Goal: Information Seeking & Learning: Learn about a topic

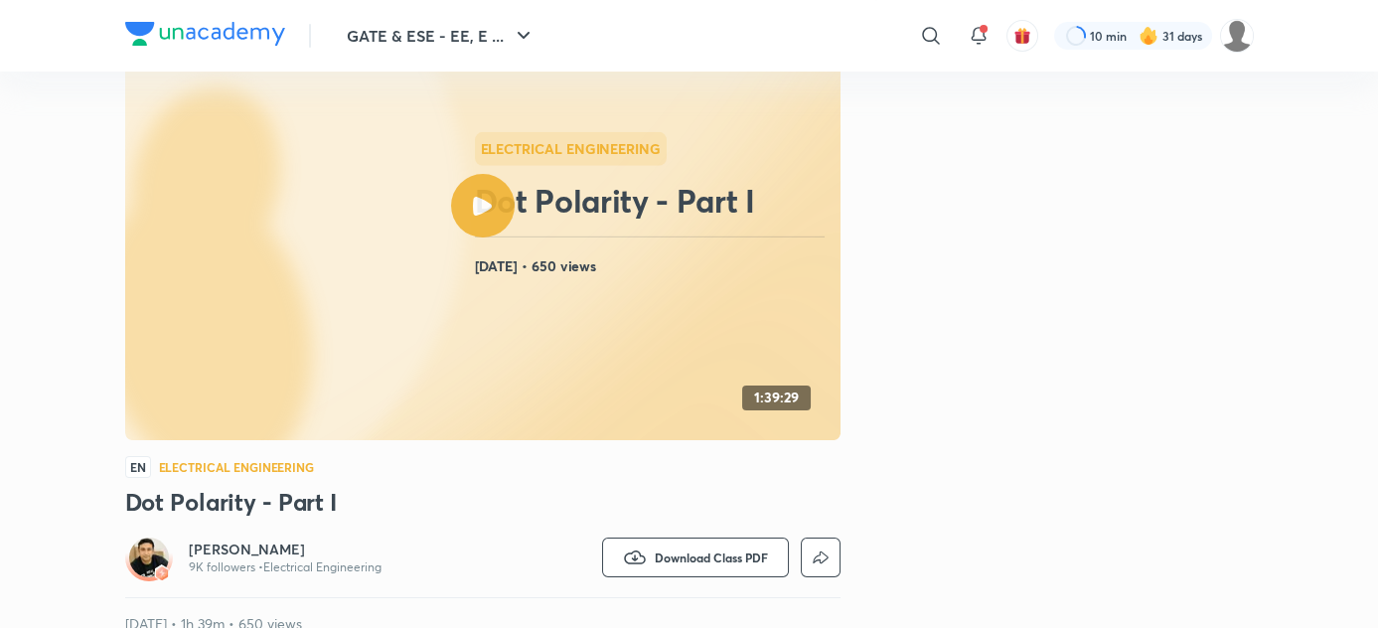
scroll to position [170, 0]
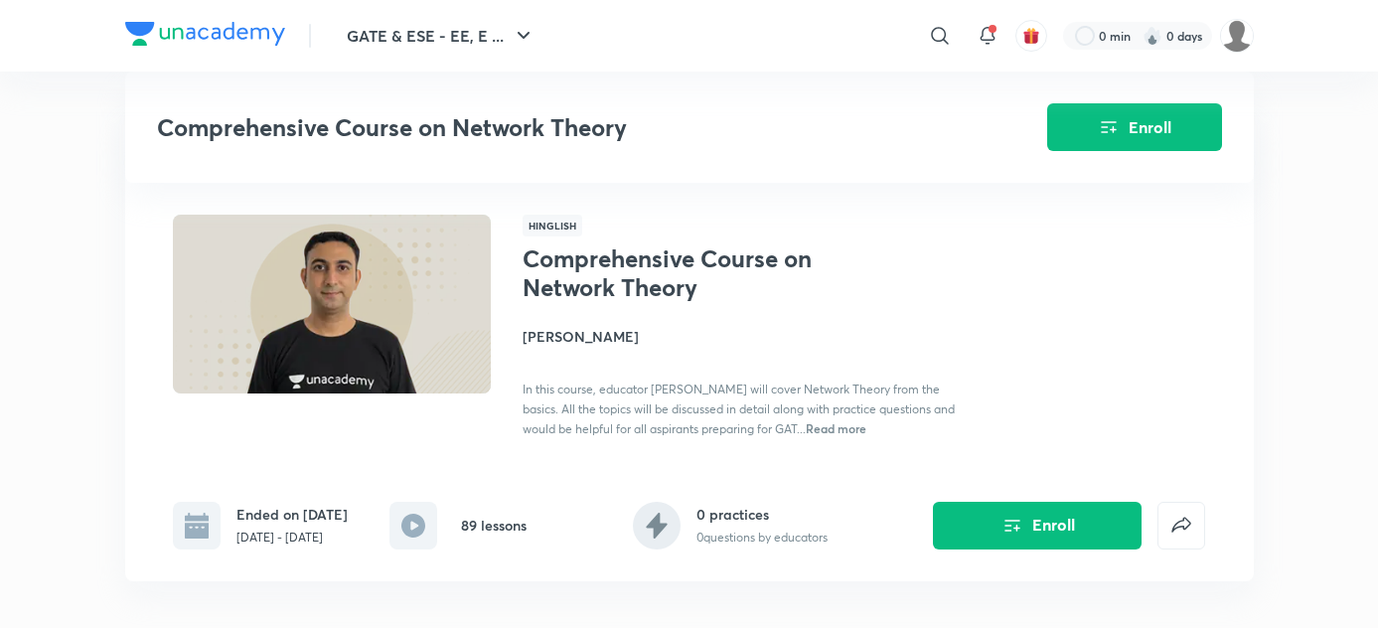
scroll to position [4160, 0]
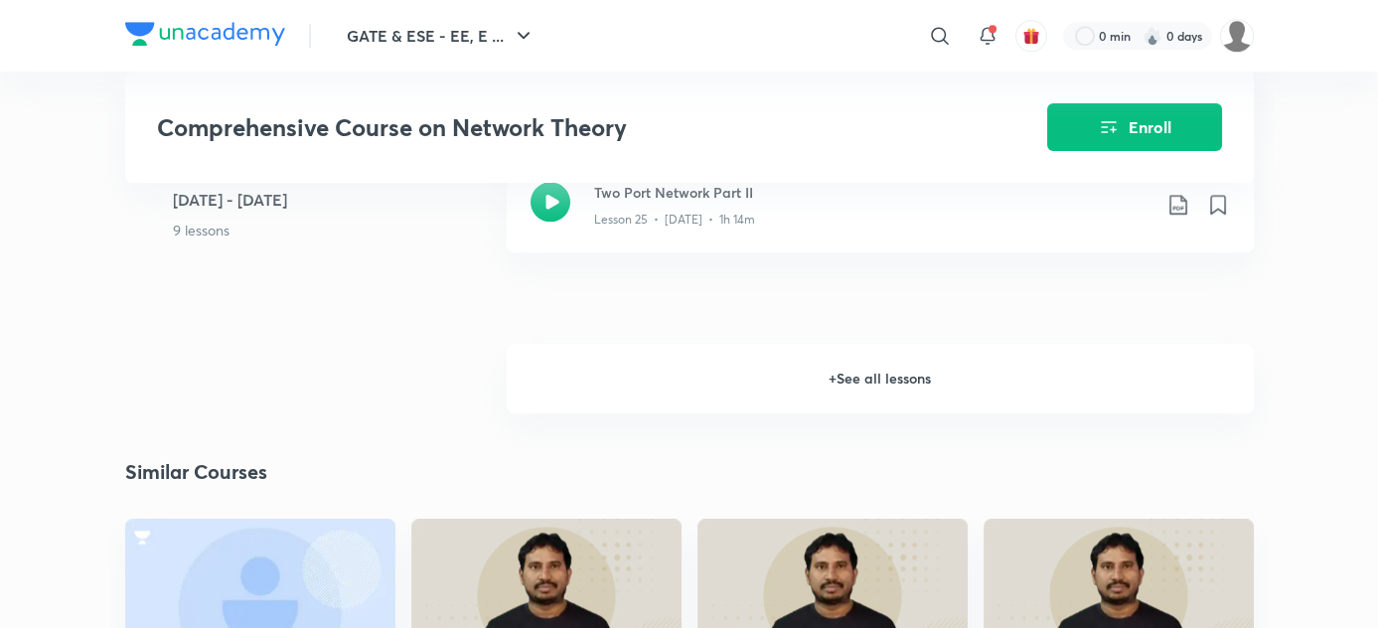
click at [841, 399] on h6 "+ See all lessons" at bounding box center [880, 379] width 747 height 70
